Goal: Navigation & Orientation: Find specific page/section

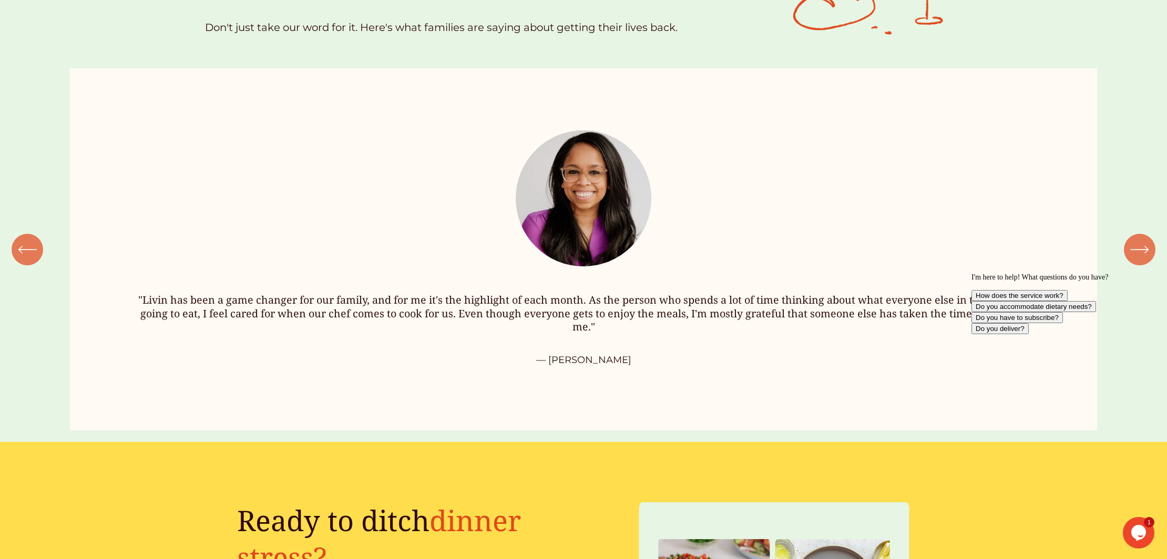
scroll to position [1550, 0]
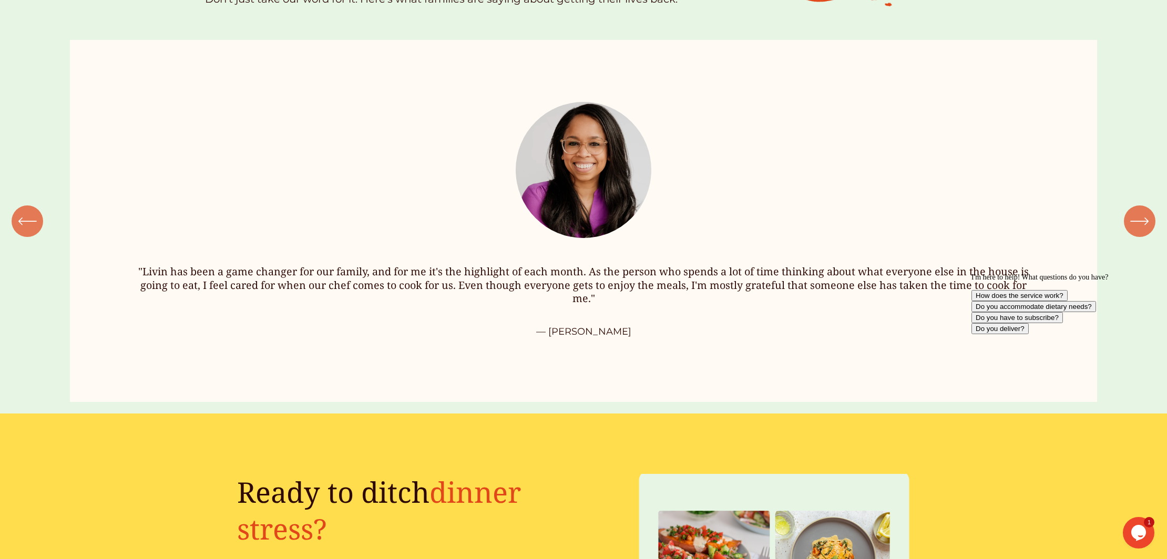
click at [1132, 223] on icon "\a \a \a Next\a \a" at bounding box center [1139, 221] width 19 height 19
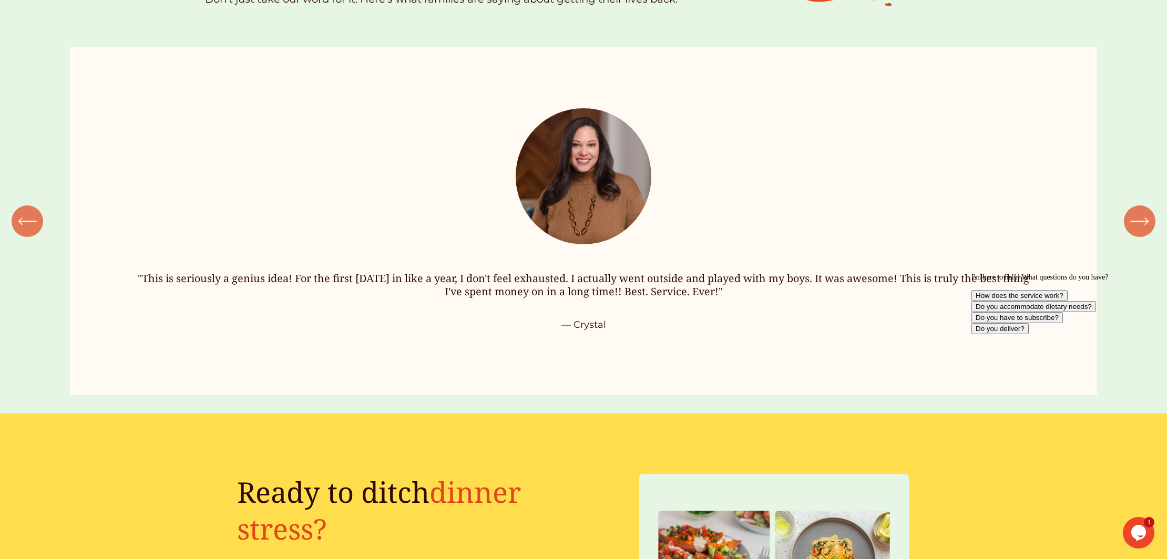
click at [1132, 223] on icon "\a \a \a Next\a \a" at bounding box center [1139, 221] width 19 height 19
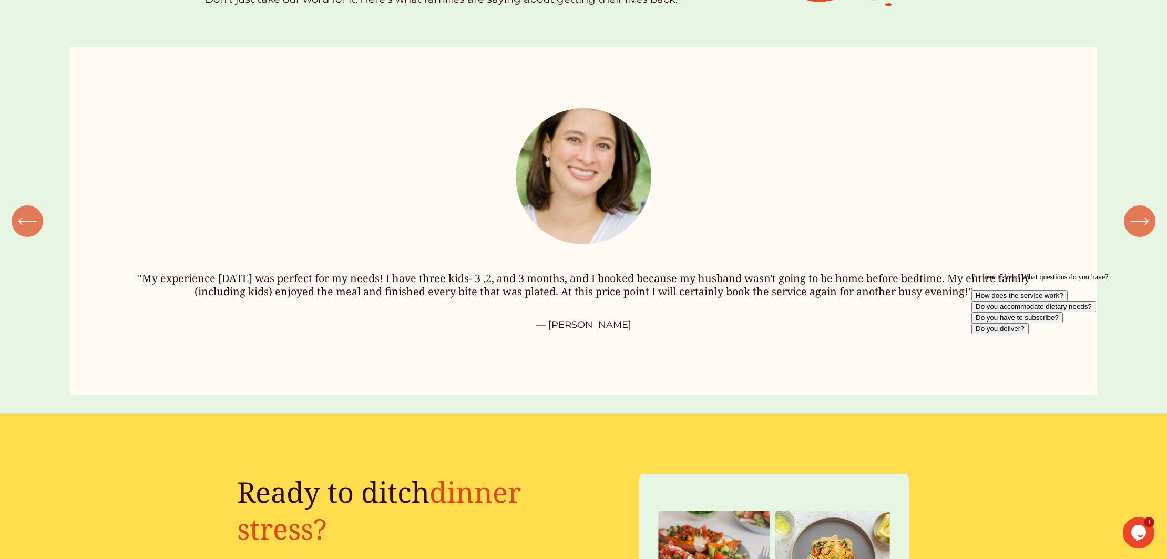
click at [1132, 223] on icon "\a \a \a Next\a \a" at bounding box center [1139, 221] width 19 height 19
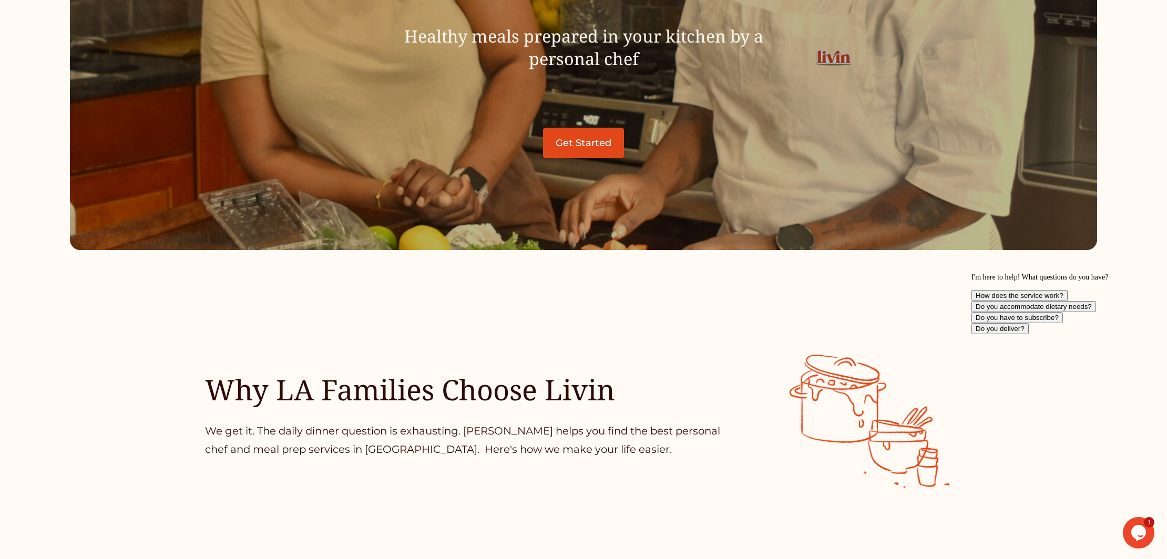
scroll to position [0, 0]
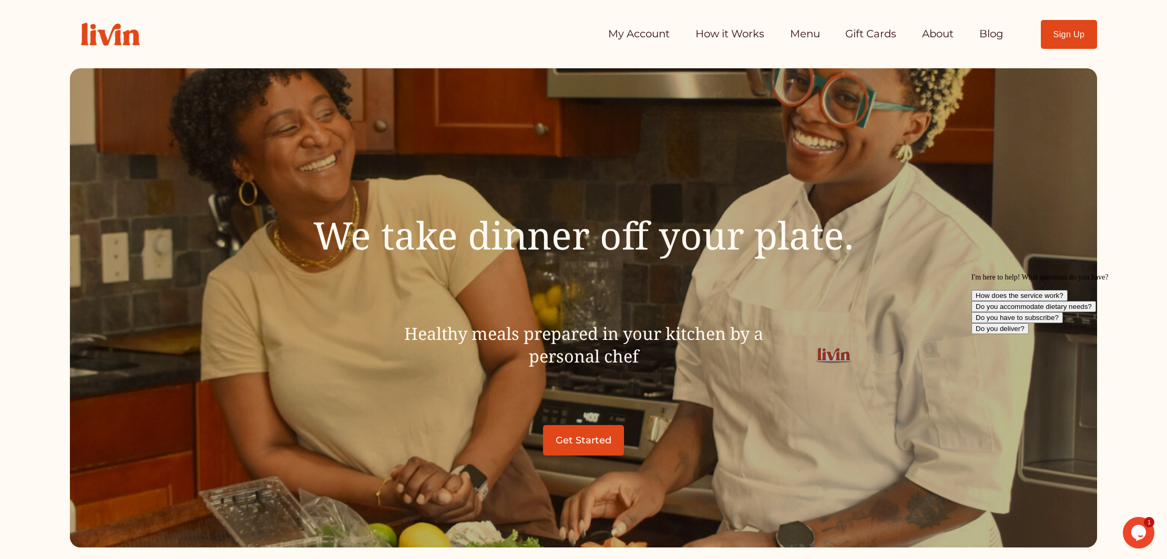
click at [103, 38] on img at bounding box center [110, 34] width 81 height 45
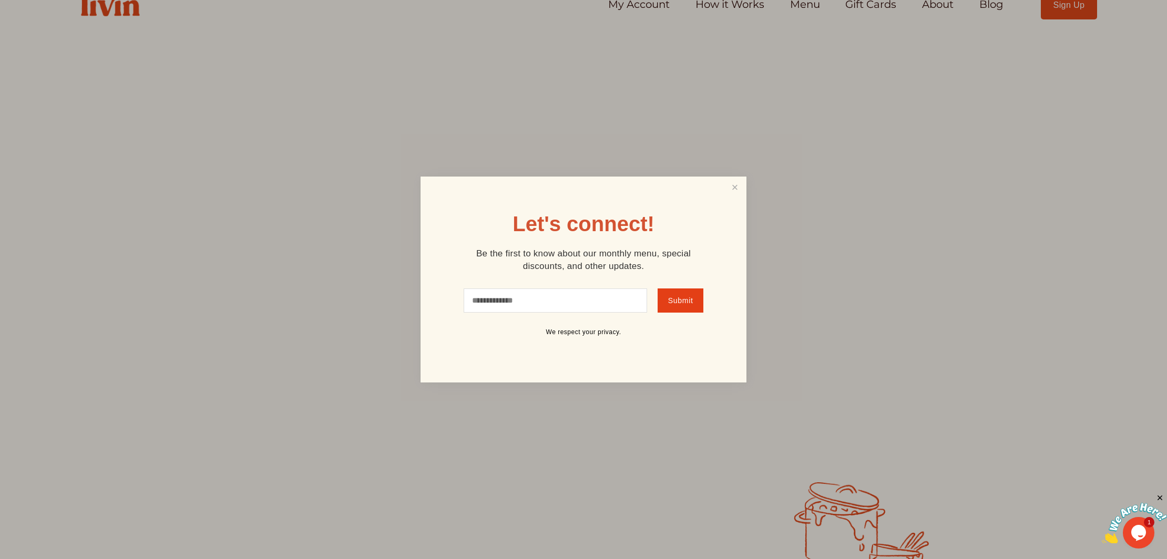
scroll to position [33, 0]
click at [735, 183] on link "Close" at bounding box center [735, 187] width 20 height 19
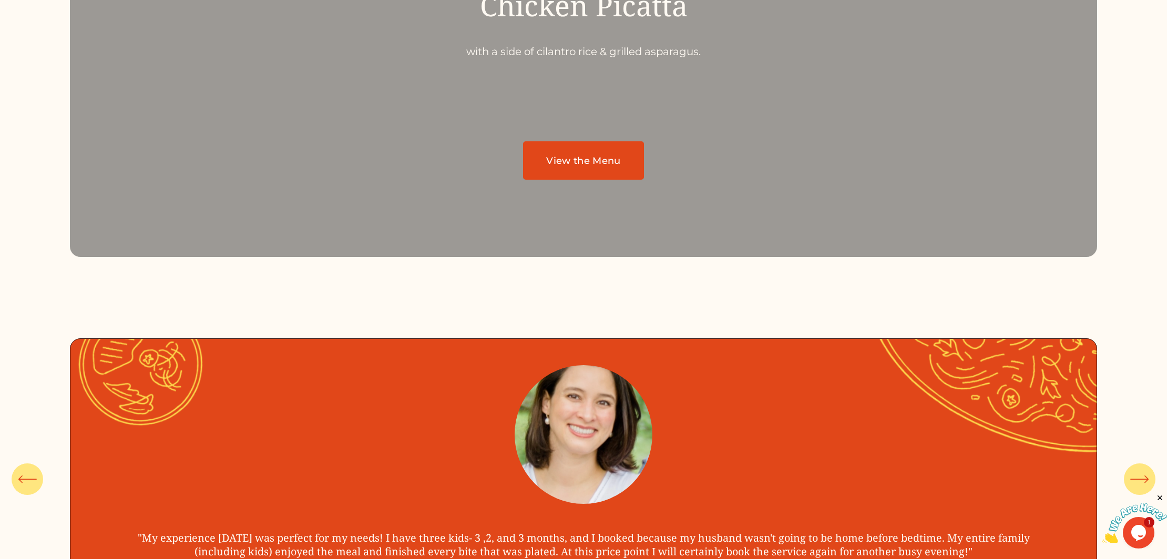
scroll to position [4179, 0]
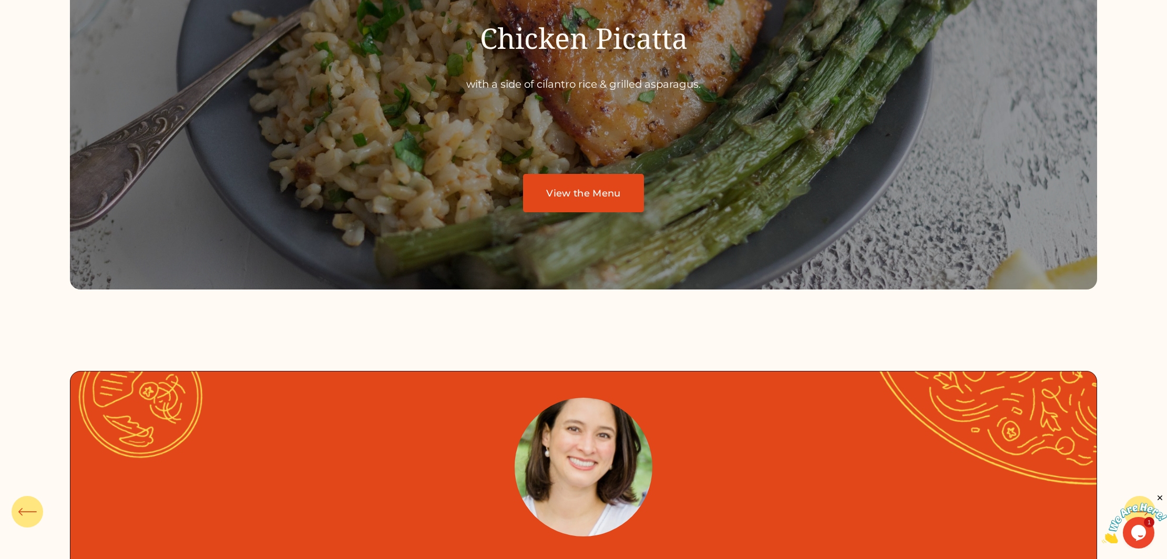
click at [569, 200] on link "View the Menu" at bounding box center [583, 193] width 121 height 38
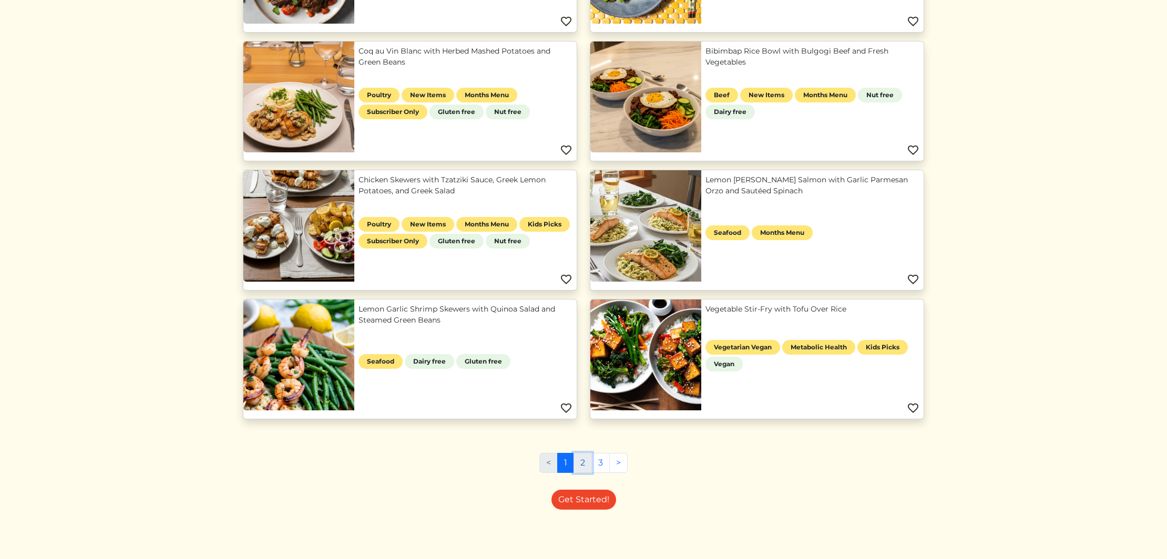
click at [586, 460] on link "2" at bounding box center [582, 463] width 18 height 20
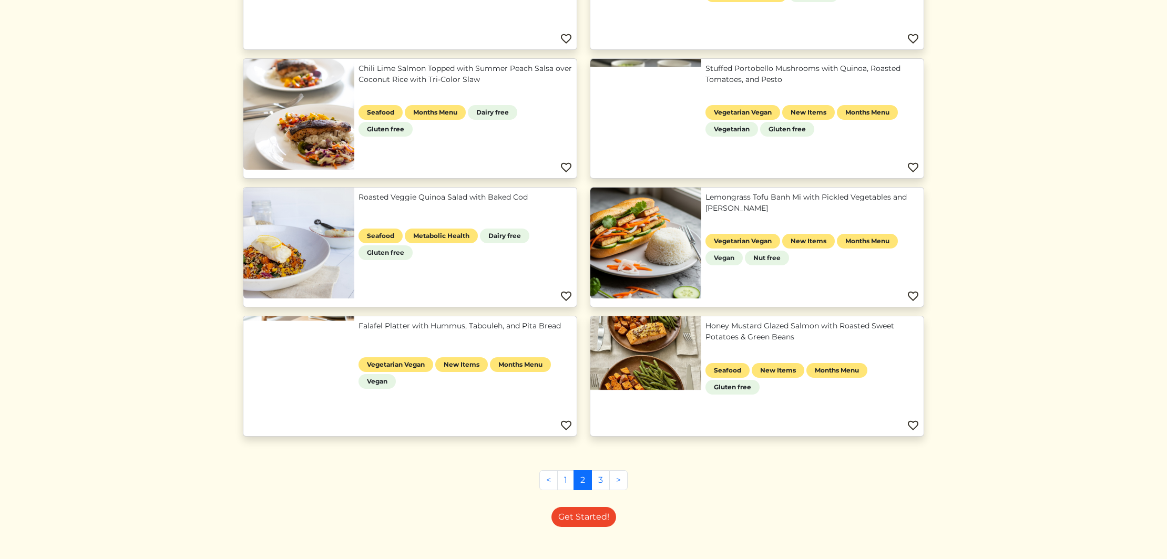
scroll to position [485, 0]
